Goal: Check status: Check status

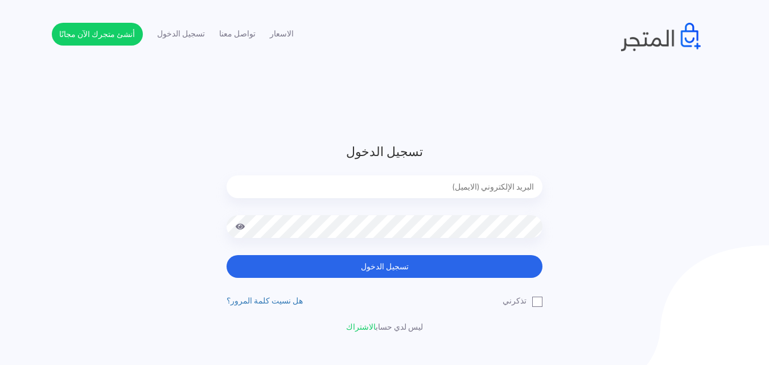
click at [500, 192] on input "email" at bounding box center [385, 186] width 316 height 23
type input "[EMAIL_ADDRESS][DOMAIN_NAME]"
click at [227, 255] on button "تسجيل الدخول" at bounding box center [385, 266] width 316 height 23
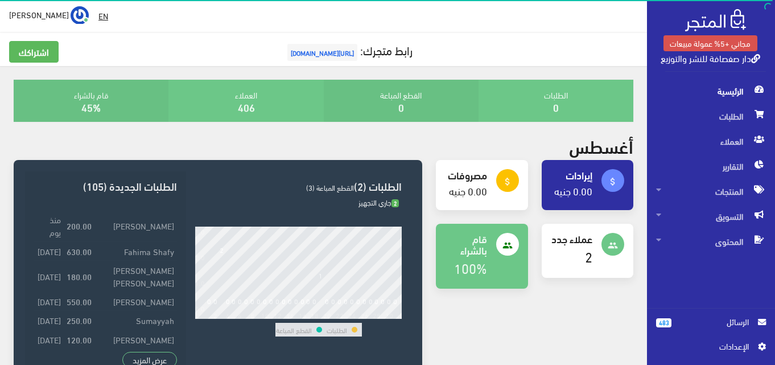
click at [702, 322] on span "الرسائل" at bounding box center [715, 321] width 68 height 13
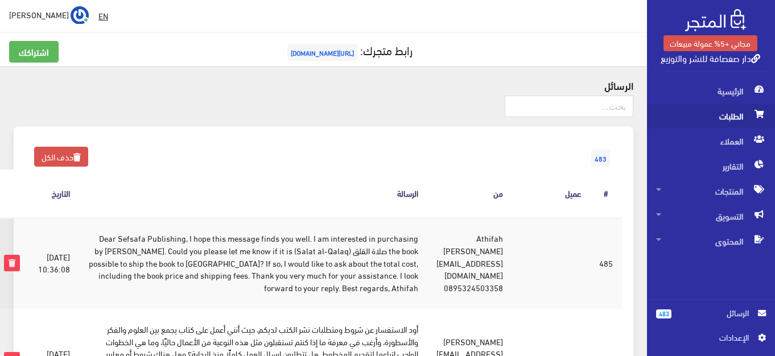
click at [712, 104] on span "الطلبات" at bounding box center [711, 116] width 110 height 25
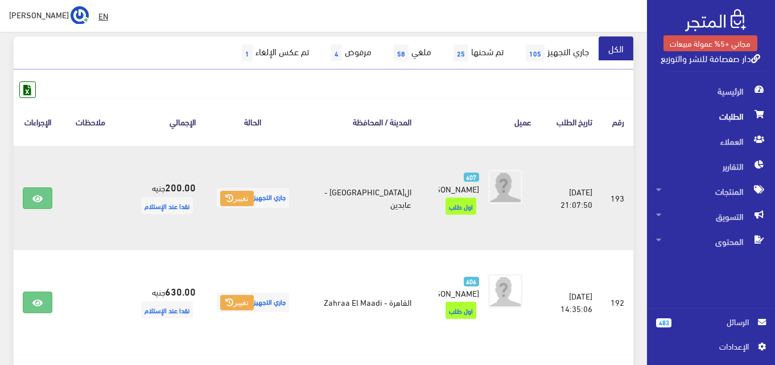
scroll to position [91, 0]
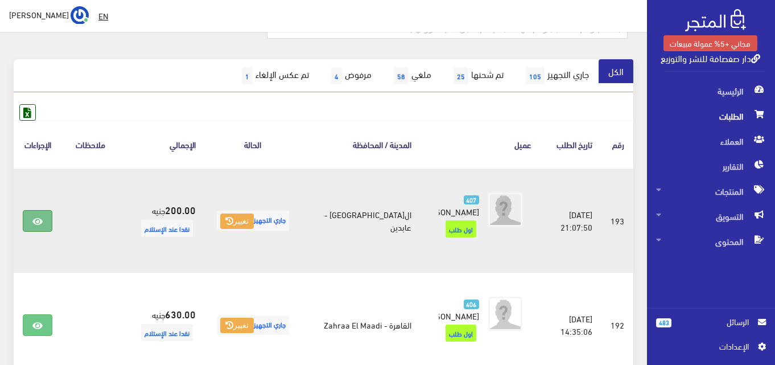
click at [34, 221] on icon at bounding box center [37, 221] width 10 height 9
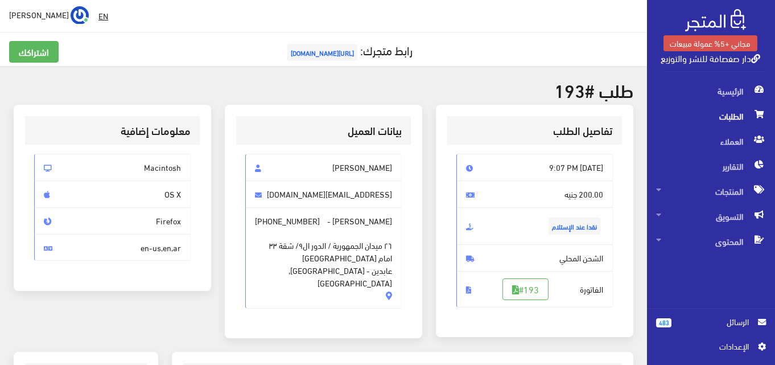
click at [478, 195] on span "200.00 جنيه" at bounding box center [534, 193] width 157 height 27
click at [378, 191] on span "aliiazmy@gmail.com" at bounding box center [323, 193] width 157 height 27
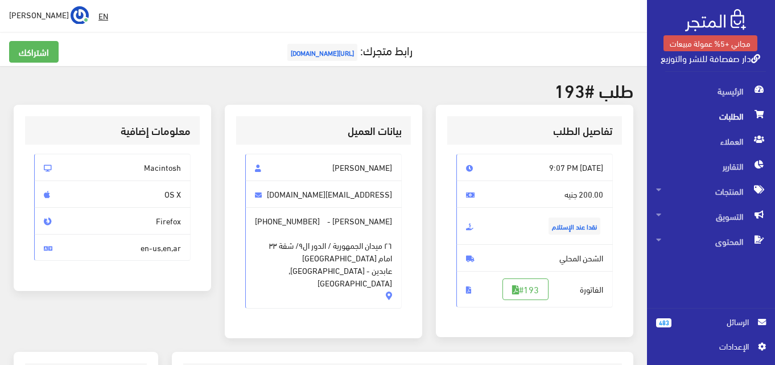
click at [383, 256] on span "٢٦ ميدان الجمهورية / الدور ال٩/ شقة ٣٣ امام قصر عابدين عابدين - القاهرة, مصر" at bounding box center [323, 258] width 137 height 62
click at [328, 271] on span "٢٦ ميدان الجمهورية / الدور ال٩/ شقة ٣٣ امام قصر عابدين عابدين - القاهرة, مصر" at bounding box center [323, 258] width 137 height 62
drag, startPoint x: 317, startPoint y: 271, endPoint x: 402, endPoint y: 159, distance: 140.6
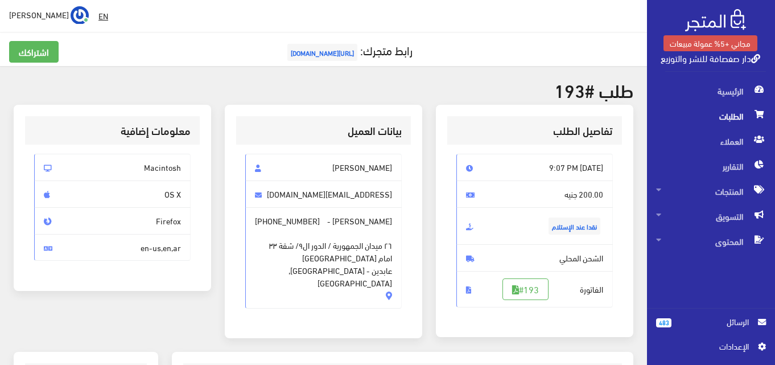
click at [402, 159] on div "علي عزمي aliiazmy@gmail.com علي عزمي - +201282113740 ٢٦ ميدان الجمهورية / الدور…" at bounding box center [323, 231] width 157 height 155
click at [390, 249] on span "٢٦ ميدان الجمهورية / الدور ال٩/ شقة ٣٣ امام قصر عابدين عابدين - القاهرة, مصر" at bounding box center [323, 258] width 137 height 62
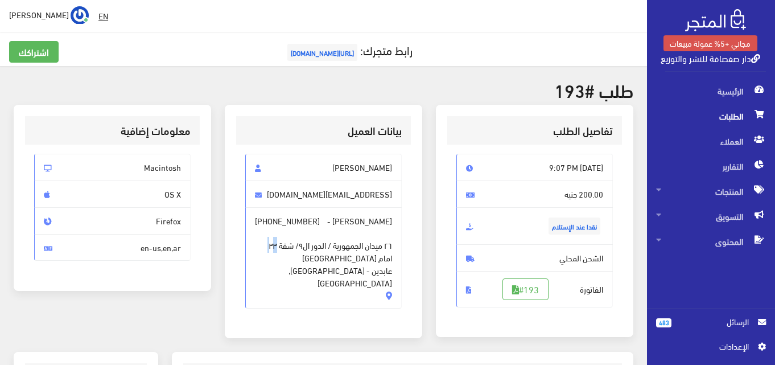
click at [390, 249] on span "٢٦ ميدان الجمهورية / الدور ال٩/ شقة ٣٣ امام قصر عابدين عابدين - القاهرة, مصر" at bounding box center [323, 258] width 137 height 62
drag, startPoint x: 390, startPoint y: 249, endPoint x: 291, endPoint y: 306, distance: 114.7
click at [291, 306] on div "بيانات العميل علي عزمي aliiazmy@gmail.com علي عزمي - +201282113740 ٢٦ ميدان الج…" at bounding box center [323, 222] width 197 height 234
drag, startPoint x: 253, startPoint y: 257, endPoint x: 394, endPoint y: 158, distance: 172.9
click at [394, 158] on div "علي عزمي aliiazmy@gmail.com علي عزمي - +201282113740 ٢٦ ميدان الجمهورية / الدور…" at bounding box center [323, 231] width 157 height 155
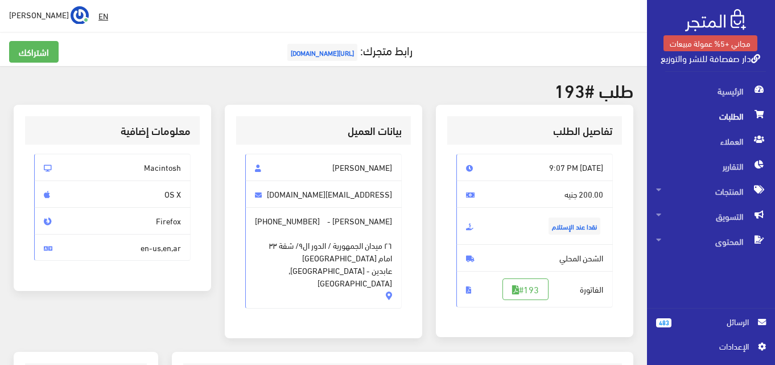
click at [172, 163] on span "Macintosh" at bounding box center [112, 167] width 157 height 27
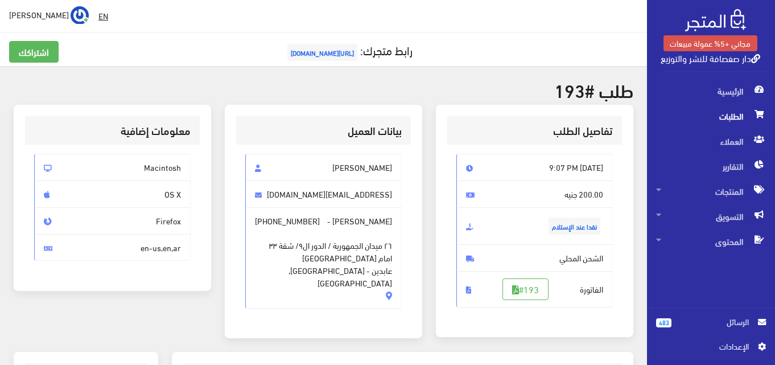
copy span "Macintosh"
click at [693, 326] on span "الرسائل" at bounding box center [715, 321] width 68 height 13
